Goal: Transaction & Acquisition: Obtain resource

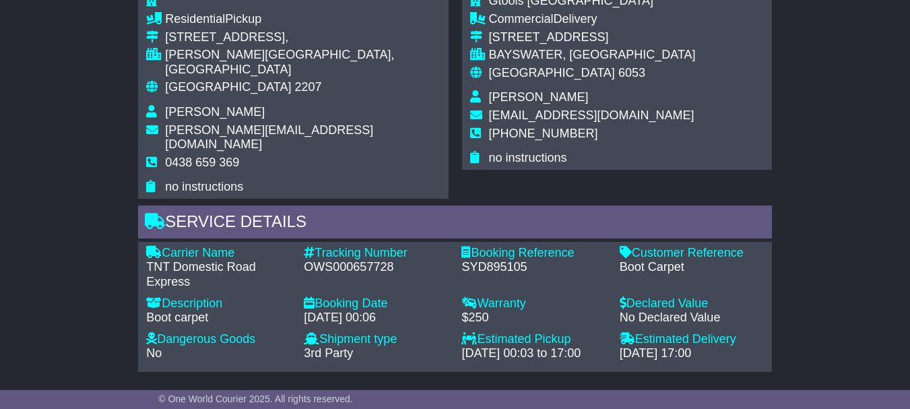
scroll to position [172, 0]
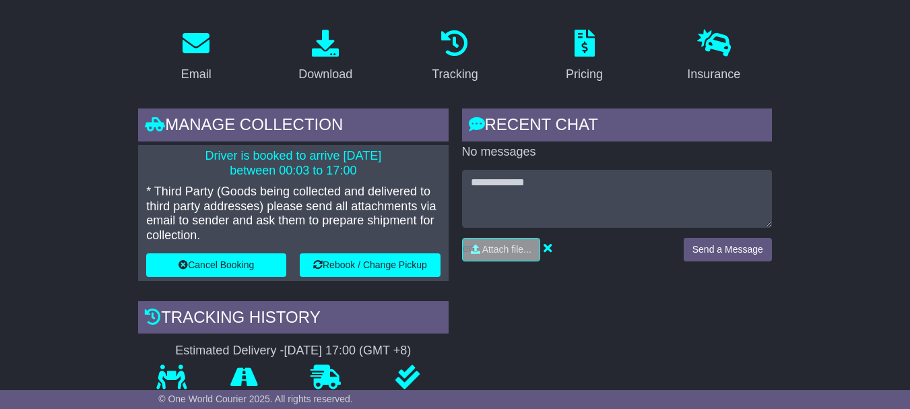
drag, startPoint x: 915, startPoint y: 197, endPoint x: 845, endPoint y: 63, distance: 150.7
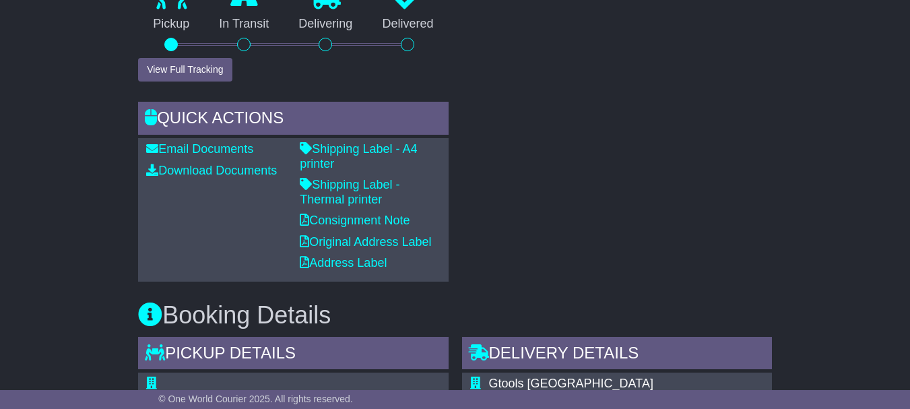
scroll to position [554, 0]
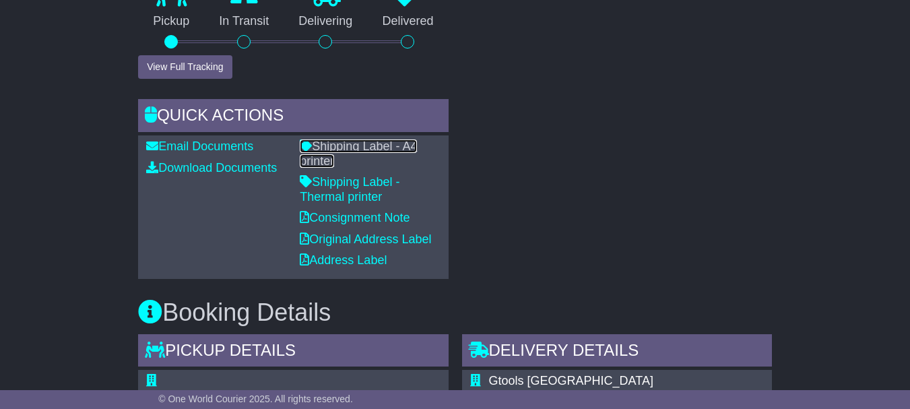
click at [337, 168] on link "Shipping Label - A4 printer" at bounding box center [358, 153] width 117 height 28
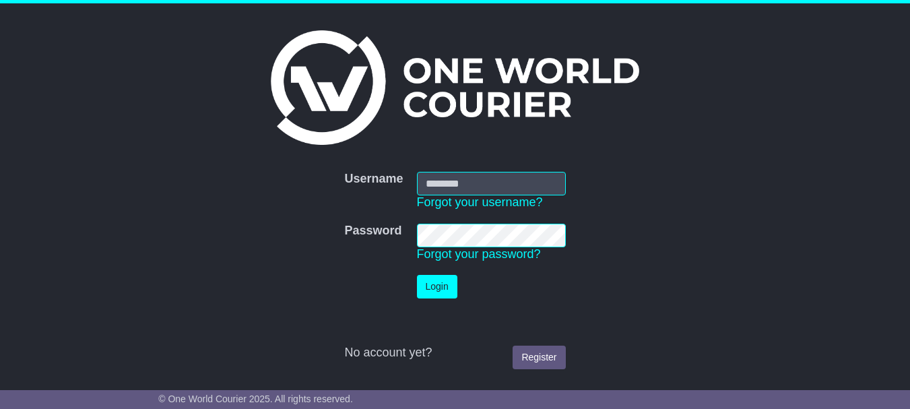
type input "**********"
click at [443, 282] on button "Login" at bounding box center [437, 287] width 40 height 24
